Goal: Task Accomplishment & Management: Use online tool/utility

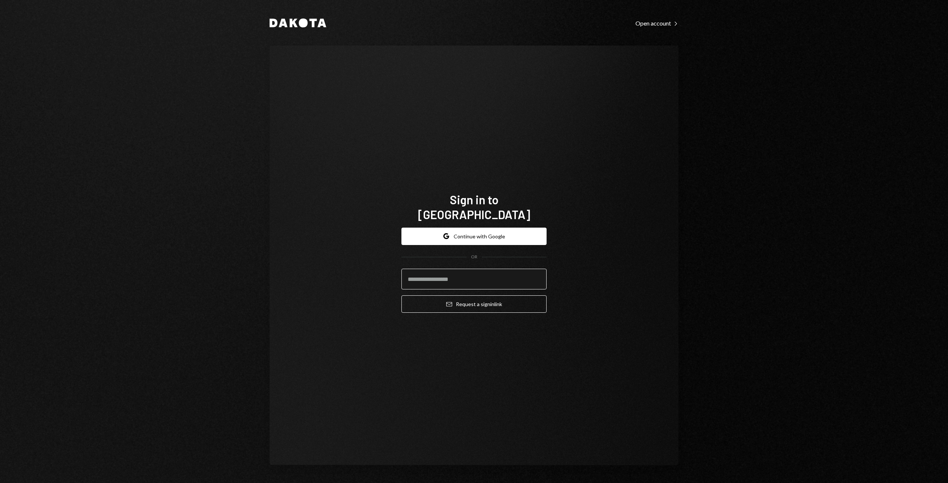
click at [416, 279] on input "email" at bounding box center [473, 279] width 145 height 21
type input "**********"
click at [478, 231] on button "Google Continue with Google" at bounding box center [473, 236] width 145 height 17
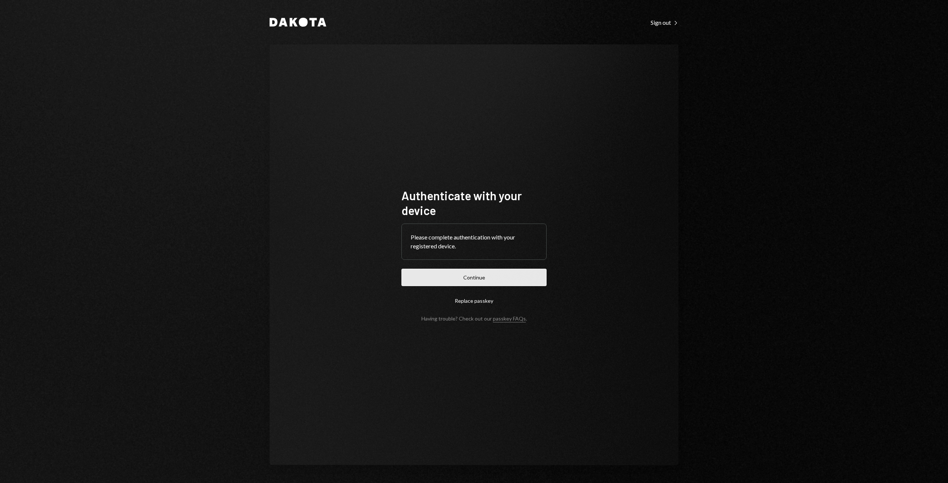
click at [460, 274] on button "Continue" at bounding box center [473, 277] width 145 height 17
